Goal: Transaction & Acquisition: Subscribe to service/newsletter

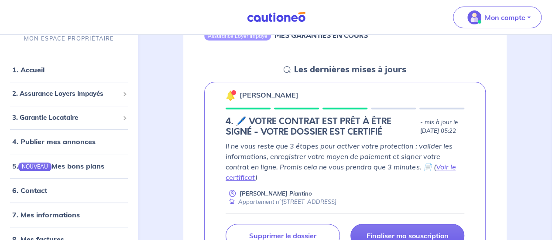
scroll to position [101, 0]
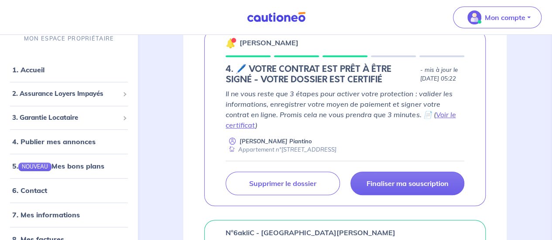
scroll to position [158, 0]
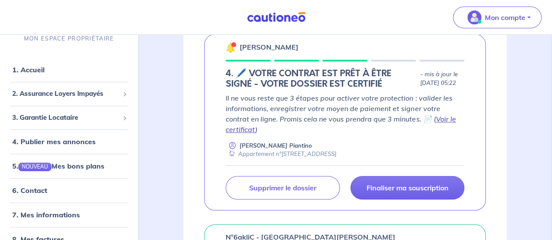
click at [425, 127] on link "Voir le certificat" at bounding box center [341, 124] width 230 height 19
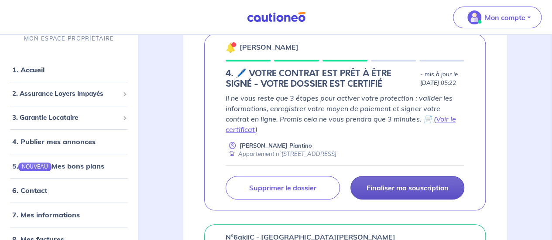
click at [427, 192] on p "Finaliser ma souscription" at bounding box center [407, 188] width 82 height 9
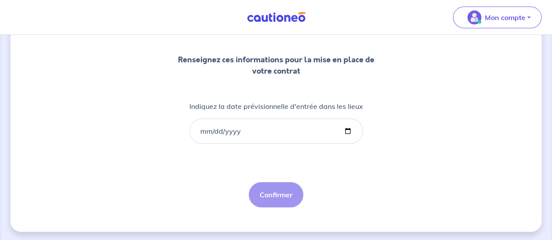
scroll to position [108, 0]
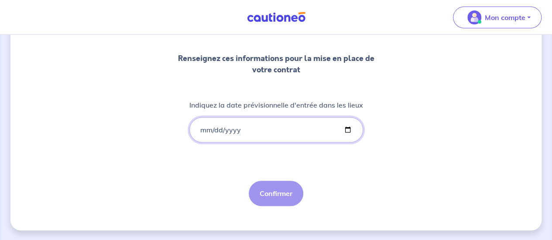
click at [206, 128] on input "Indiquez la date prévisionnelle d'entrée dans les lieux" at bounding box center [276, 129] width 174 height 25
click at [347, 132] on input "Indiquez la date prévisionnelle d'entrée dans les lieux" at bounding box center [276, 129] width 174 height 25
type input "[DATE]"
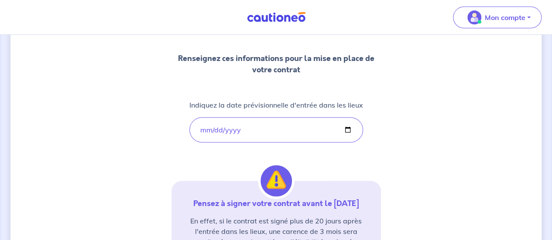
click at [413, 143] on div "1 2 3 Informations bail Informations propriétaire Paiement signature Renseignez…" at bounding box center [275, 149] width 531 height 422
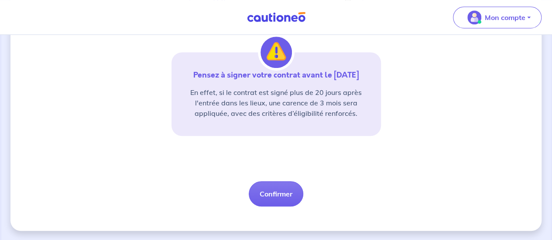
scroll to position [237, 0]
click at [280, 189] on button "Confirmer" at bounding box center [276, 193] width 55 height 25
select select "FR"
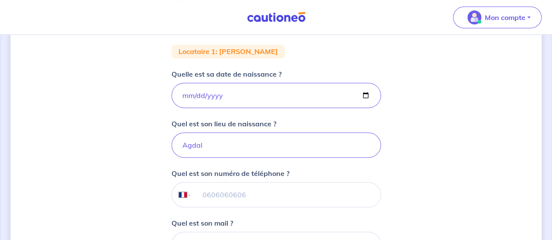
scroll to position [166, 0]
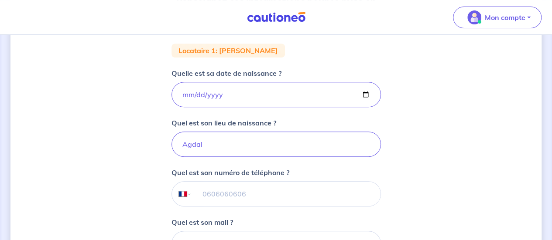
click at [507, 67] on div "1 2 3 Informations bail Informations propriétaire Paiement signature Renseignez…" at bounding box center [275, 128] width 531 height 497
click at [479, 99] on div "1 2 3 Informations bail Informations propriétaire Paiement signature Renseignez…" at bounding box center [275, 128] width 531 height 497
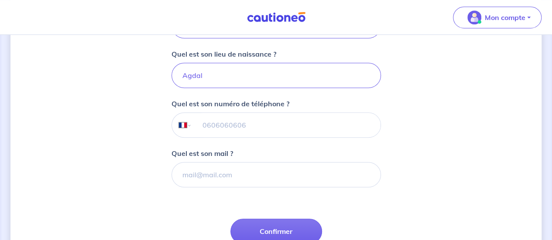
scroll to position [236, 0]
click at [219, 121] on input "tel" at bounding box center [286, 124] width 189 height 24
click at [122, 148] on div "1 2 3 Informations bail Informations propriétaire Paiement signature Renseignez…" at bounding box center [275, 58] width 531 height 497
click at [238, 123] on input "tel" at bounding box center [286, 124] width 189 height 24
type input "07 69 58 28 90"
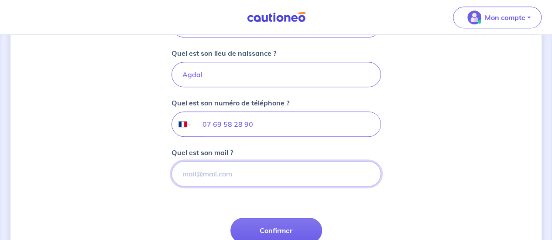
click at [227, 174] on input "Quel est son mail ?" at bounding box center [276, 173] width 209 height 25
paste input "[EMAIL_ADDRESS][DOMAIN_NAME]"
type input "[EMAIL_ADDRESS][DOMAIN_NAME]"
click at [466, 174] on div "1 2 3 Informations bail Informations propriétaire Paiement signature Renseignez…" at bounding box center [275, 58] width 531 height 497
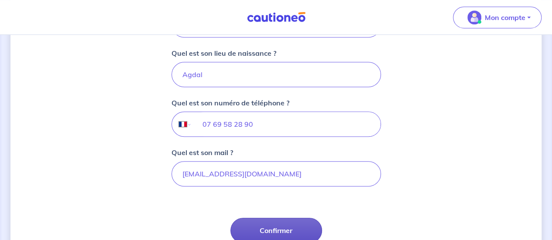
click at [302, 226] on button "Confirmer" at bounding box center [276, 230] width 92 height 25
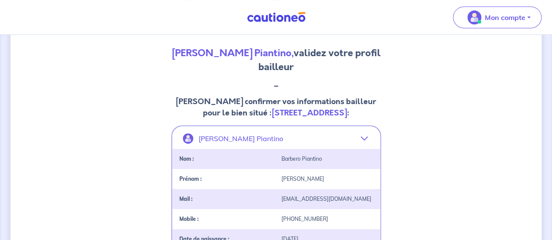
scroll to position [408, 0]
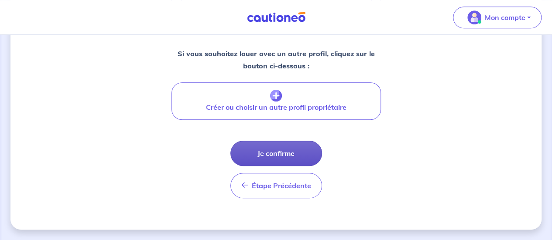
click at [268, 154] on button "Je confirme" at bounding box center [276, 153] width 92 height 25
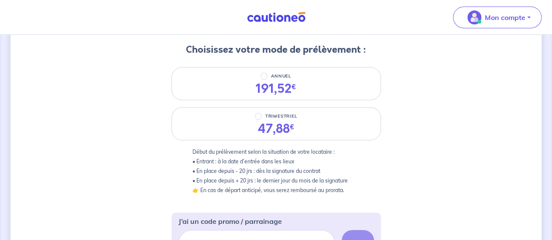
scroll to position [103, 0]
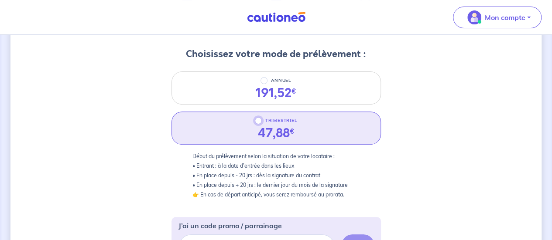
click at [260, 120] on input "TRIMESTRIEL" at bounding box center [258, 120] width 7 height 7
radio input "true"
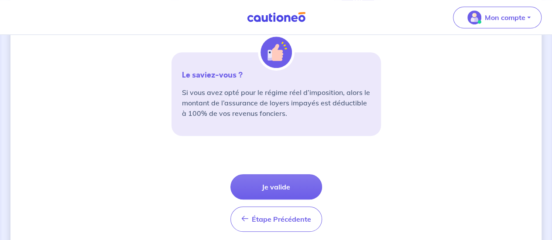
scroll to position [357, 0]
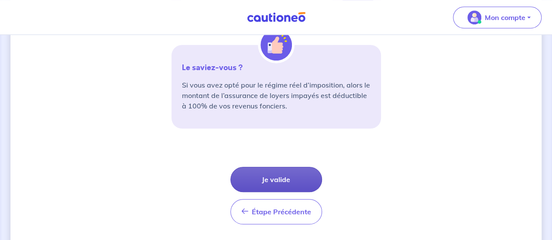
click at [269, 175] on button "Je valide" at bounding box center [276, 179] width 92 height 25
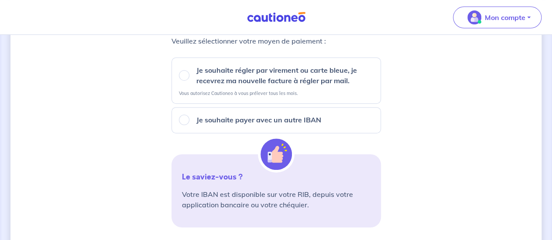
scroll to position [141, 0]
click at [185, 75] on input "Je souhaite régler par virement ou carte bleue, je recevrez ma nouvelle facture…" at bounding box center [184, 76] width 10 height 10
radio input "true"
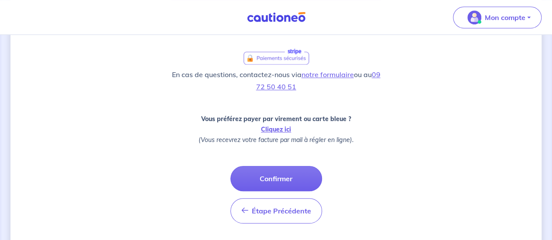
scroll to position [347, 0]
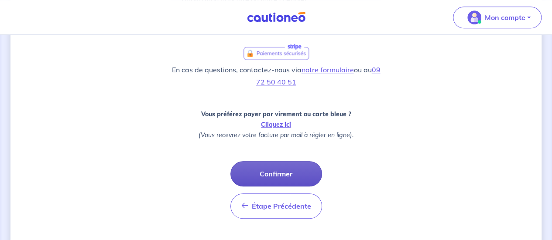
click at [273, 165] on button "Confirmer" at bounding box center [276, 173] width 92 height 25
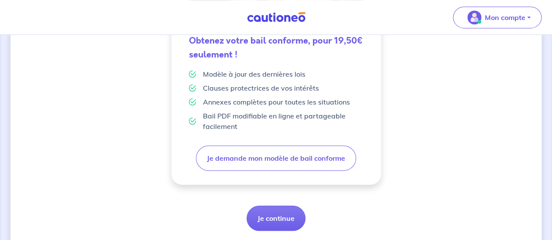
scroll to position [283, 0]
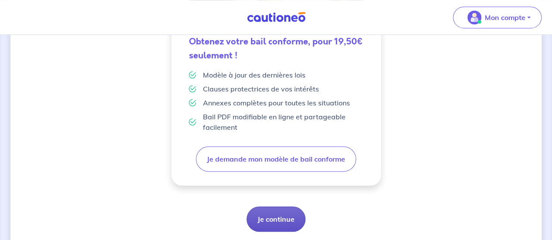
click at [280, 223] on button "Je continue" at bounding box center [276, 219] width 59 height 25
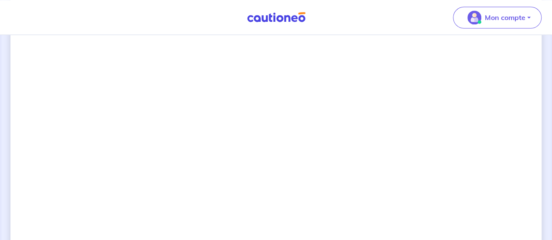
scroll to position [659, 0]
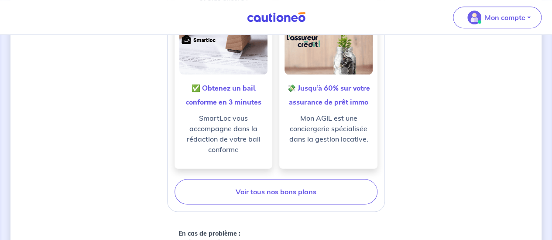
drag, startPoint x: 463, startPoint y: 157, endPoint x: 291, endPoint y: 184, distance: 174.0
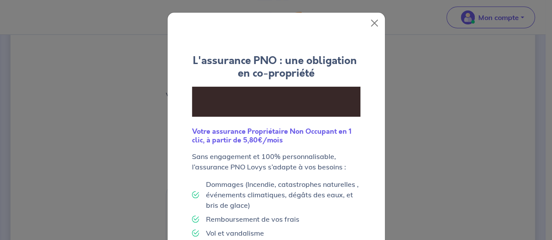
scroll to position [115, 0]
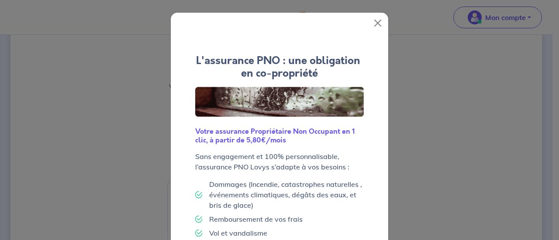
drag, startPoint x: 558, startPoint y: 73, endPoint x: 556, endPoint y: 130, distance: 56.8
click at [374, 24] on button "Close" at bounding box center [377, 23] width 14 height 14
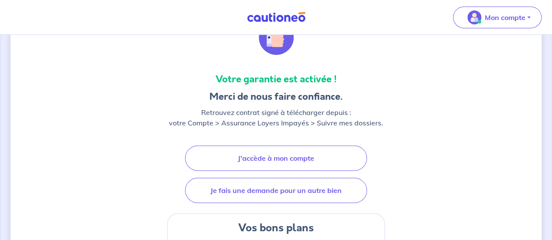
scroll to position [89, 0]
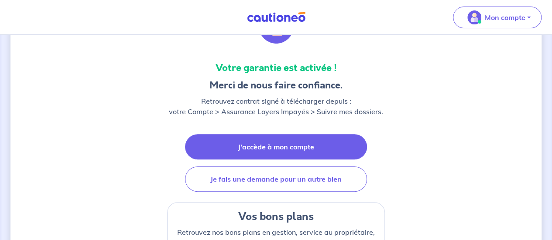
click at [301, 151] on link "J'accède à mon compte" at bounding box center [276, 146] width 182 height 25
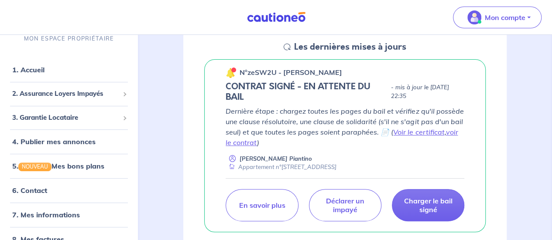
scroll to position [139, 0]
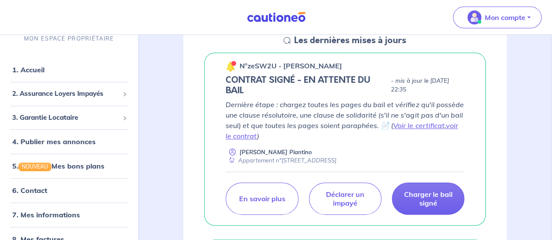
click at [263, 80] on h5 "CONTRAT SIGNÉ - EN ATTENTE DU BAIL" at bounding box center [307, 85] width 162 height 21
click at [455, 123] on link "voir le contrat" at bounding box center [342, 130] width 232 height 19
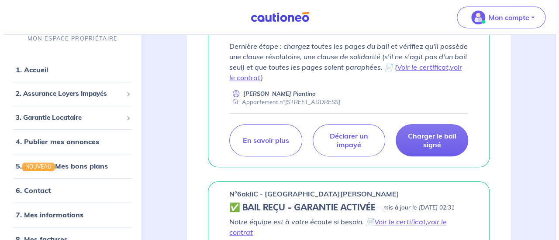
scroll to position [196, 0]
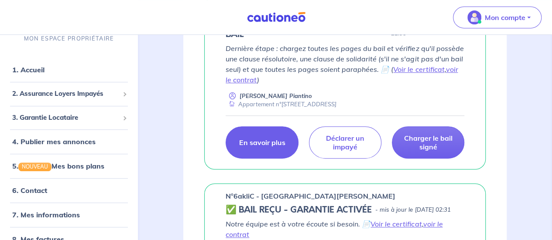
click at [276, 144] on p "En savoir plus" at bounding box center [262, 142] width 46 height 9
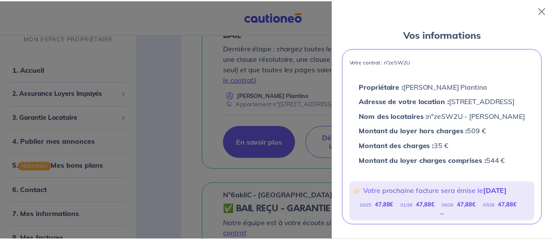
scroll to position [0, 0]
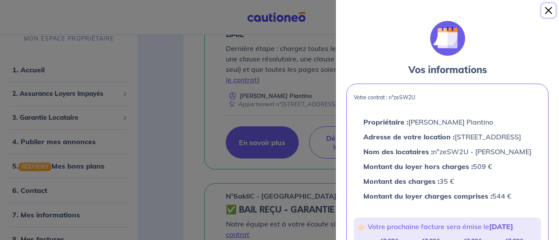
click at [546, 11] on button "Close" at bounding box center [548, 10] width 14 height 14
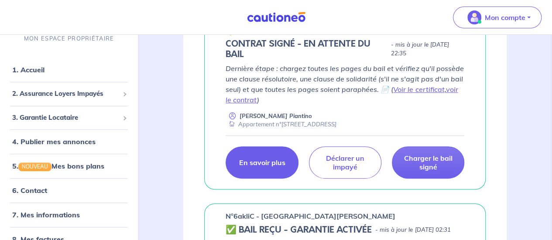
scroll to position [173, 0]
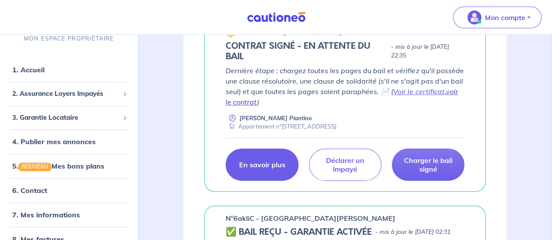
click at [455, 92] on link "voir le contrat" at bounding box center [342, 96] width 232 height 19
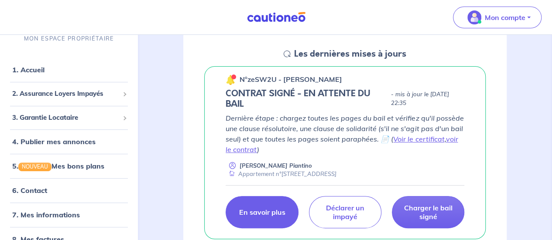
scroll to position [127, 0]
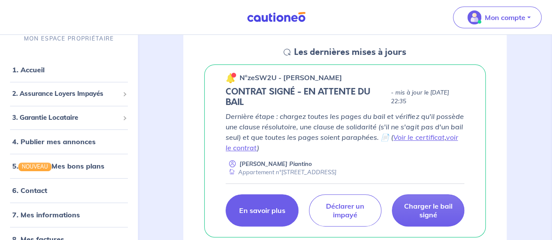
click at [113, 27] on nav "Mon compte MON ESPACE PROPRIÉTAIRE 1. Accueil 2. Assurance Loyers Impayés Sousc…" at bounding box center [276, 17] width 552 height 35
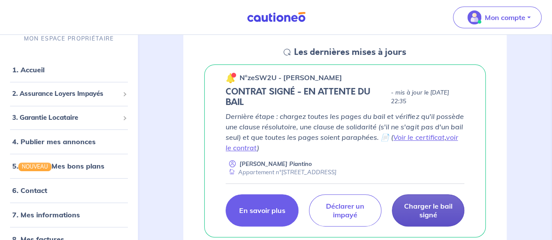
click at [423, 211] on p "Charger le bail signé" at bounding box center [428, 210] width 51 height 17
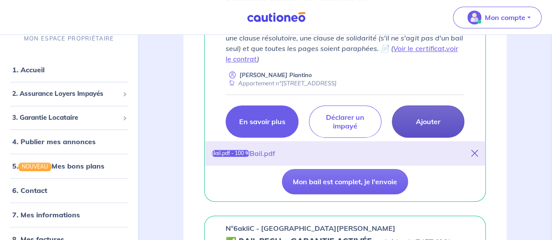
scroll to position [210, 0]
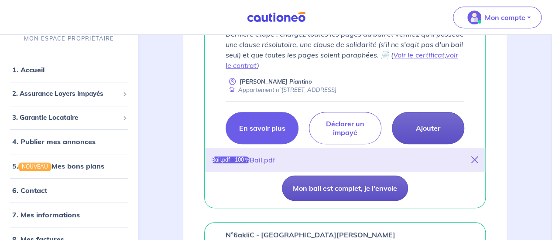
click at [332, 192] on button "Mon bail est complet, je l'envoie" at bounding box center [345, 188] width 126 height 25
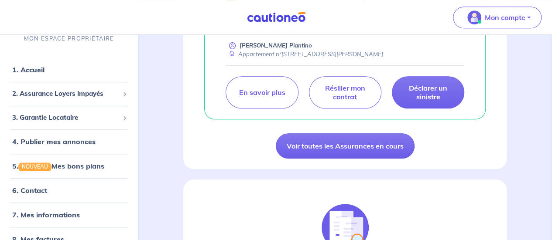
scroll to position [362, 0]
